Goal: Check status

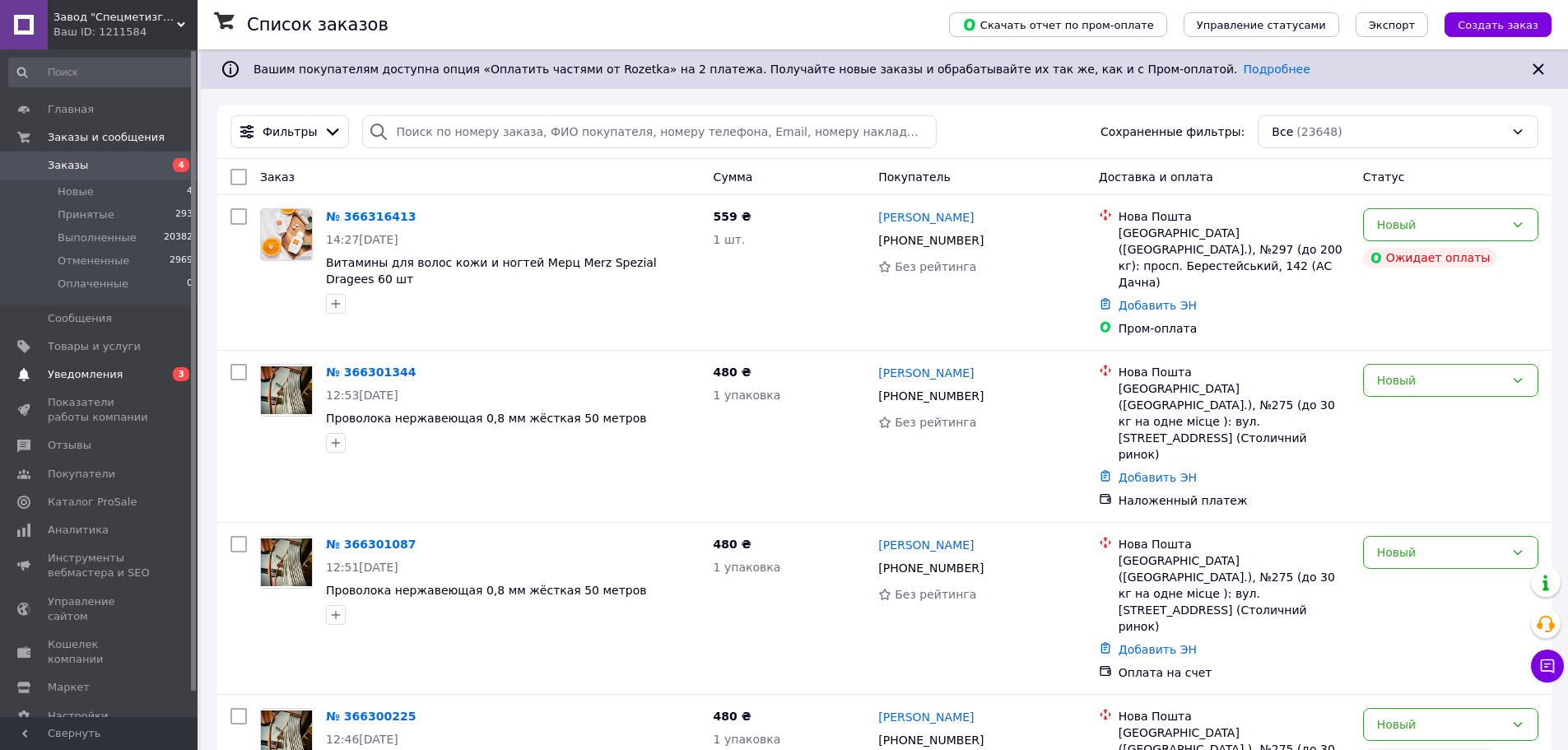
click at [106, 375] on span "Уведомления" at bounding box center [85, 374] width 75 height 15
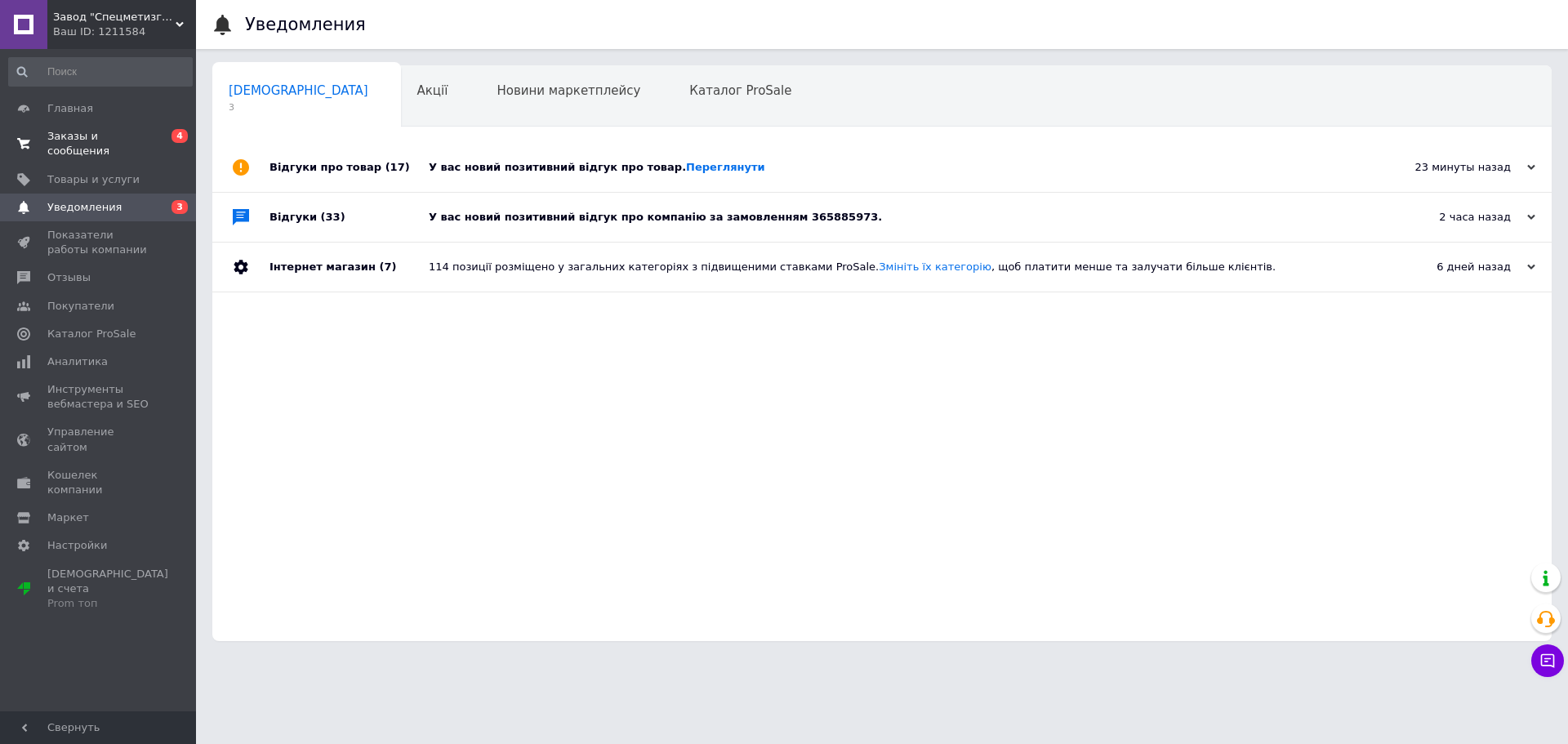
click at [113, 134] on span "Заказы и сообщения" at bounding box center [99, 143] width 104 height 29
